Goal: Go to known website: Access a specific website the user already knows

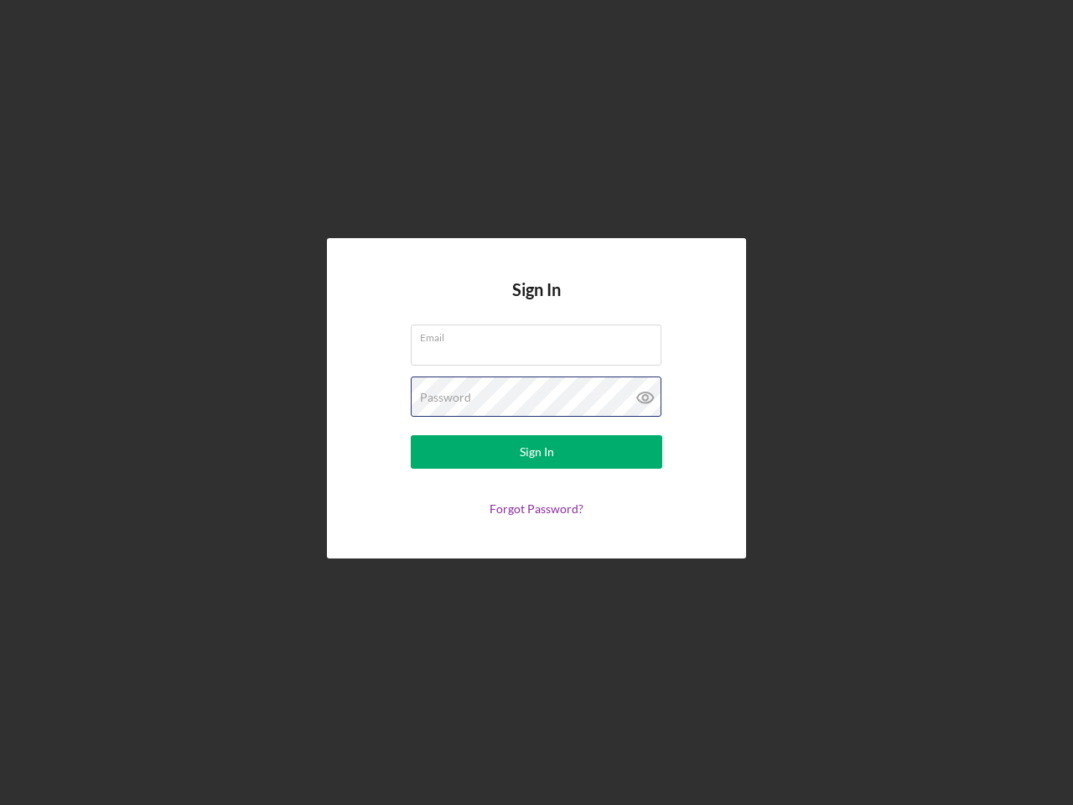
click at [537, 402] on div "Password" at bounding box center [537, 397] width 252 height 42
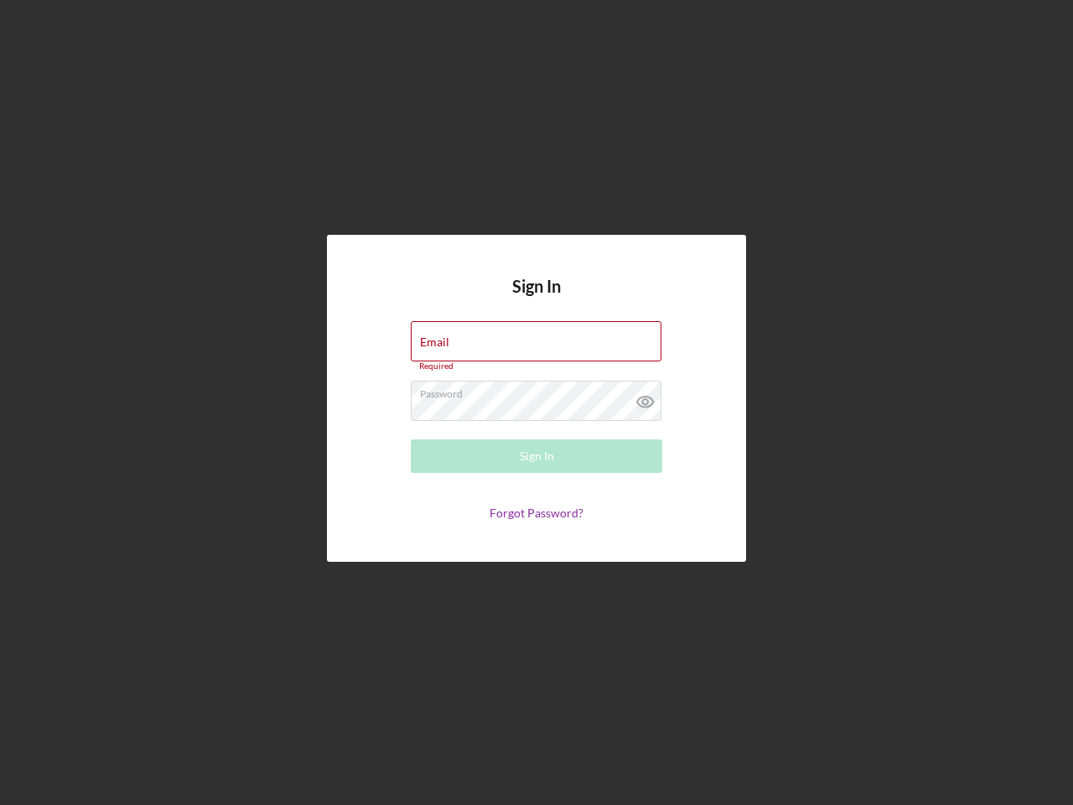
click at [646, 397] on icon at bounding box center [646, 402] width 42 height 42
